Goal: Task Accomplishment & Management: Manage account settings

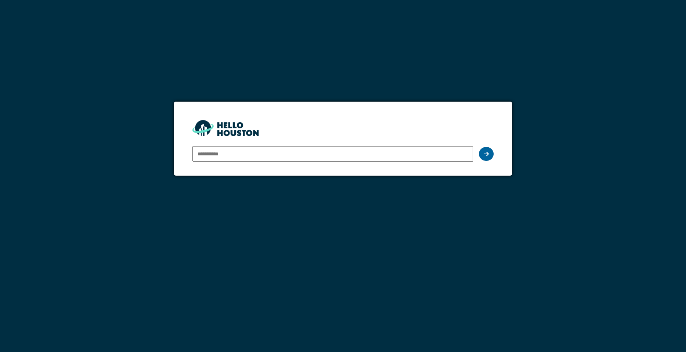
type input "**********"
click at [490, 156] on div at bounding box center [486, 154] width 15 height 14
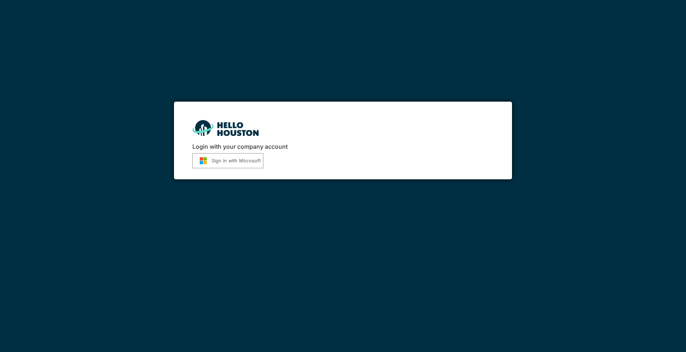
click at [213, 159] on button "Sign in with Microsoft" at bounding box center [227, 160] width 71 height 15
